Goal: Check status: Check status

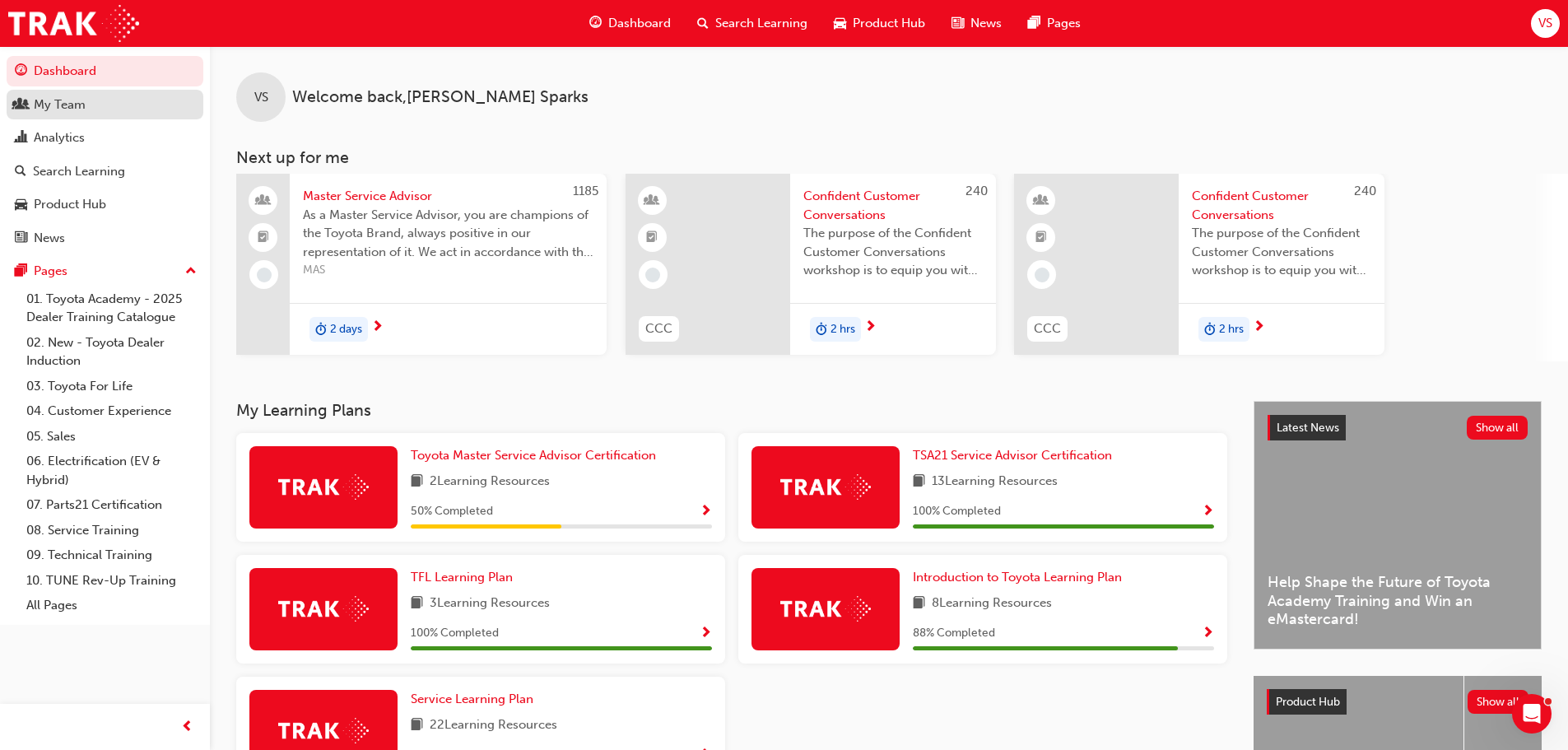
click at [88, 101] on div "My Team" at bounding box center [105, 105] width 181 height 21
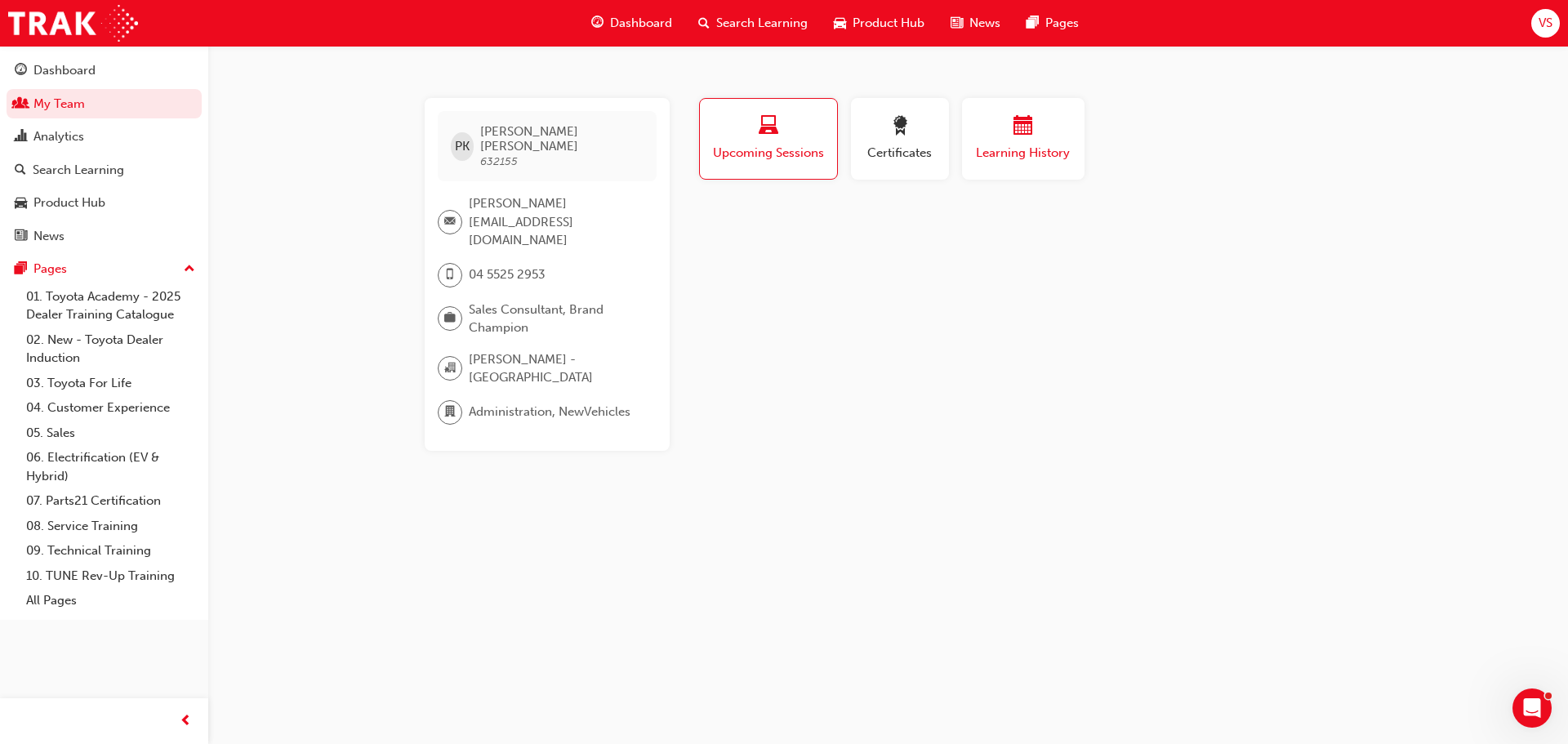
click at [965, 169] on button "Learning History" at bounding box center [1023, 138] width 122 height 81
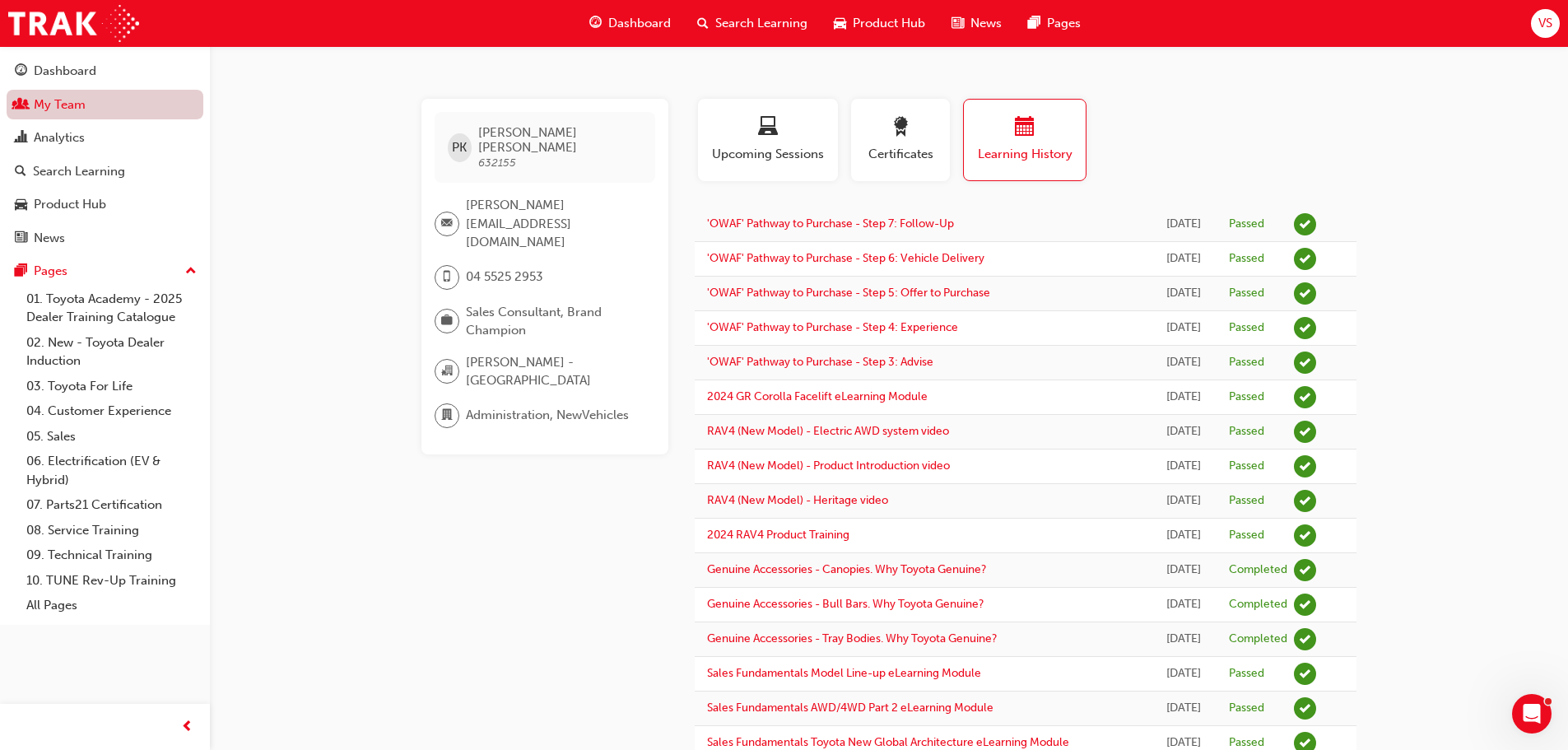
click at [85, 104] on link "My Team" at bounding box center [104, 104] width 197 height 30
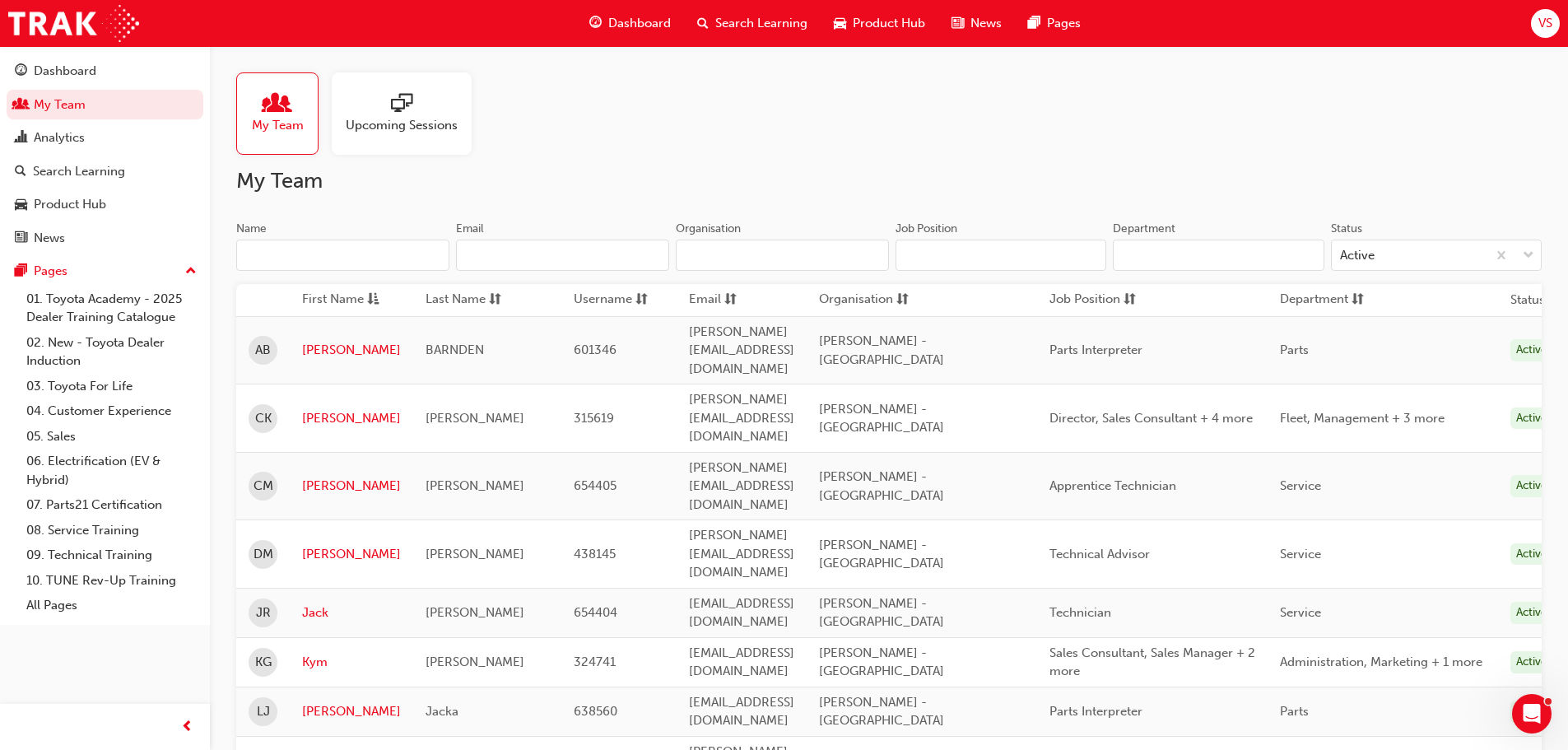
scroll to position [247, 0]
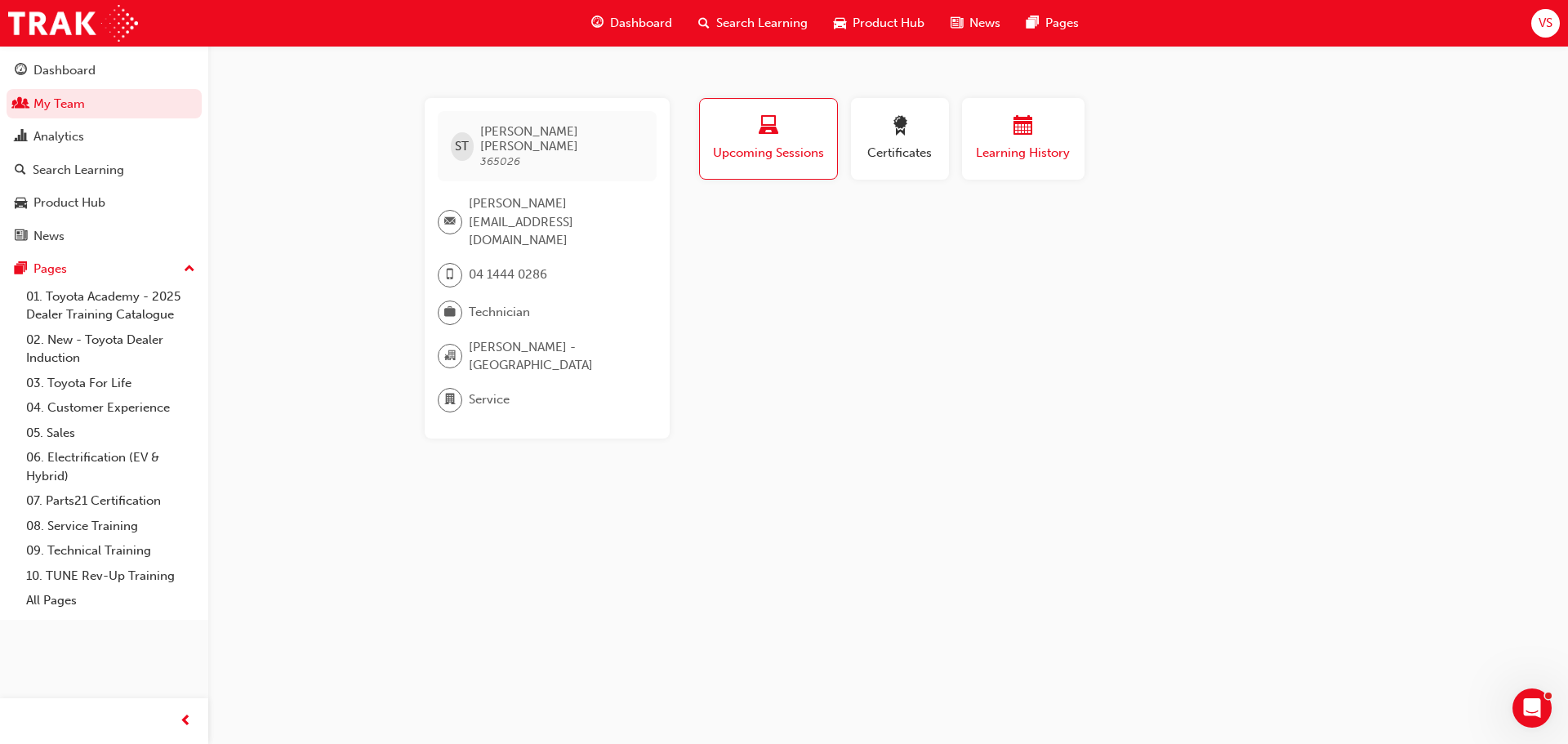
click at [967, 165] on button "Learning History" at bounding box center [1023, 138] width 122 height 81
